Goal: Task Accomplishment & Management: Use online tool/utility

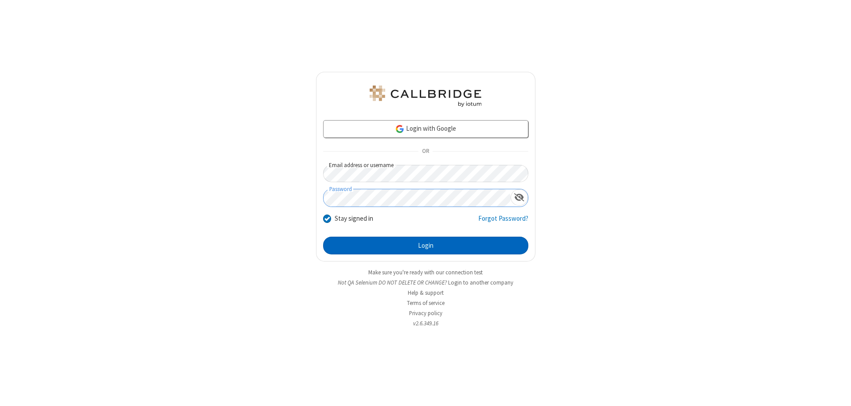
click at [426, 246] on button "Login" at bounding box center [425, 246] width 205 height 18
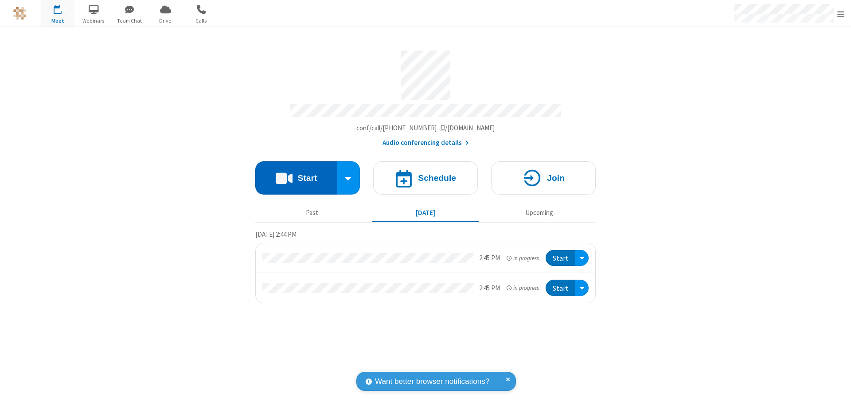
click at [296, 174] on button "Start" at bounding box center [296, 177] width 82 height 33
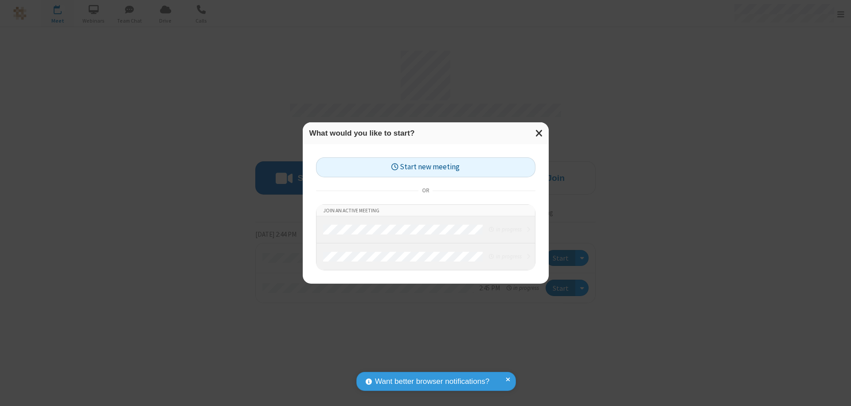
click at [426, 167] on button "Start new meeting" at bounding box center [425, 167] width 219 height 20
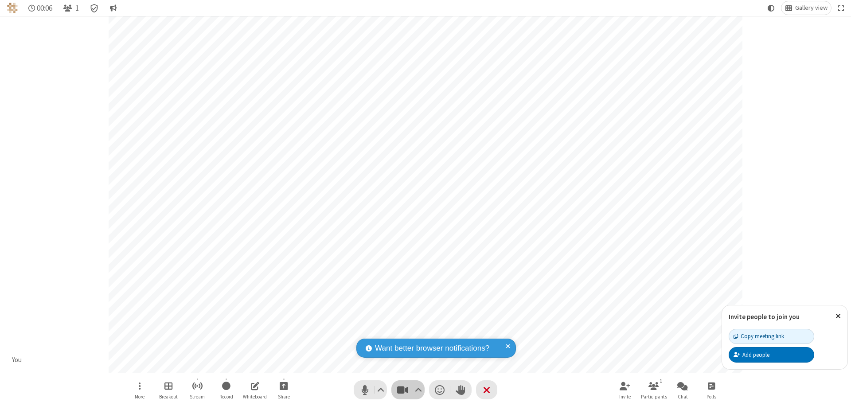
click at [402, 390] on span "Stop video (⌘+Shift+V)" at bounding box center [402, 389] width 13 height 13
click at [402, 390] on span "Start video (⌘+Shift+V)" at bounding box center [402, 389] width 13 height 13
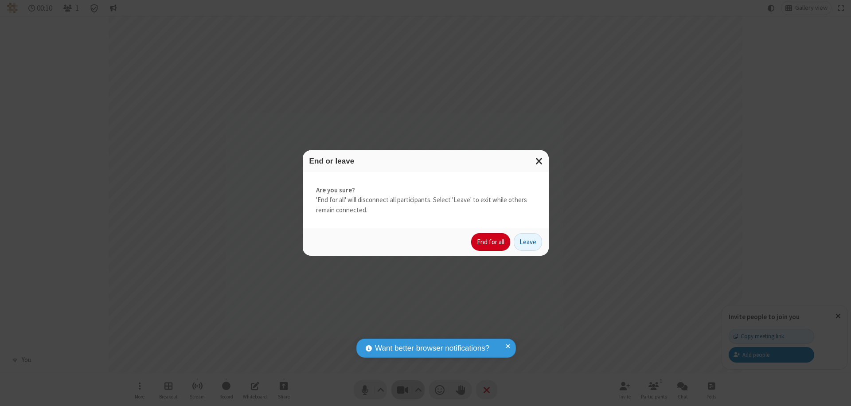
click at [491, 242] on button "End for all" at bounding box center [490, 242] width 39 height 18
